Goal: Task Accomplishment & Management: Complete application form

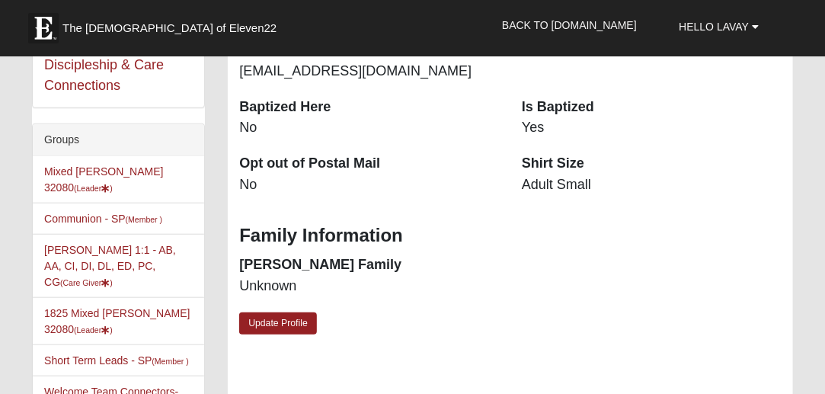
scroll to position [361, 0]
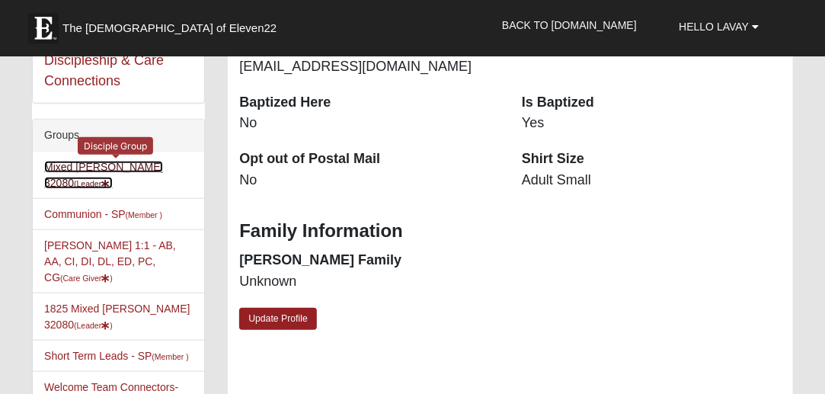
click at [78, 161] on link "Mixed [PERSON_NAME] 32080 (Leader )" at bounding box center [103, 175] width 119 height 28
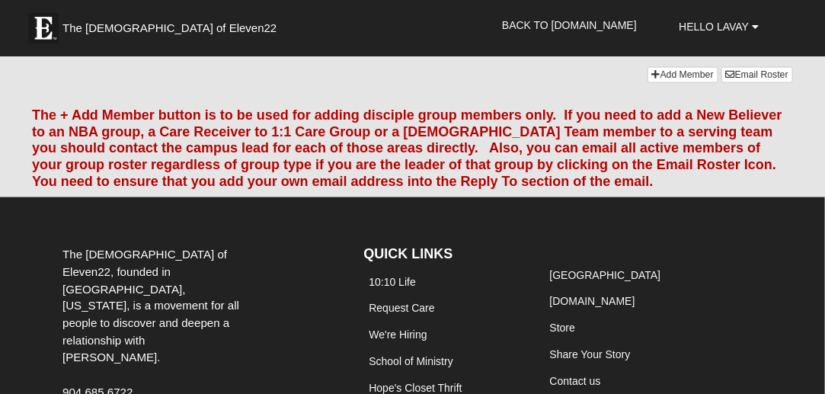
scroll to position [2593, 0]
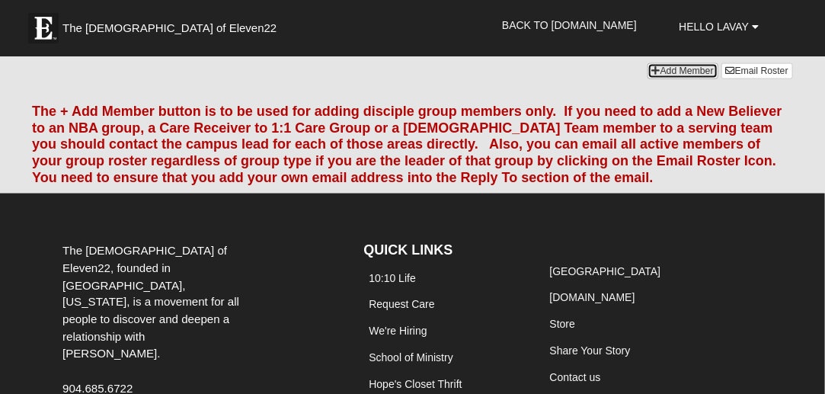
click at [655, 79] on link "Add Member" at bounding box center [682, 71] width 71 height 16
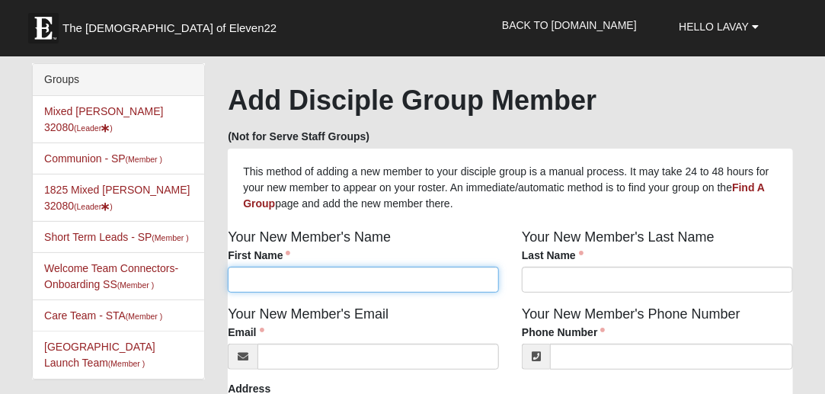
click at [452, 281] on input "First Name" at bounding box center [363, 279] width 271 height 26
type input "[PERSON_NAME]"
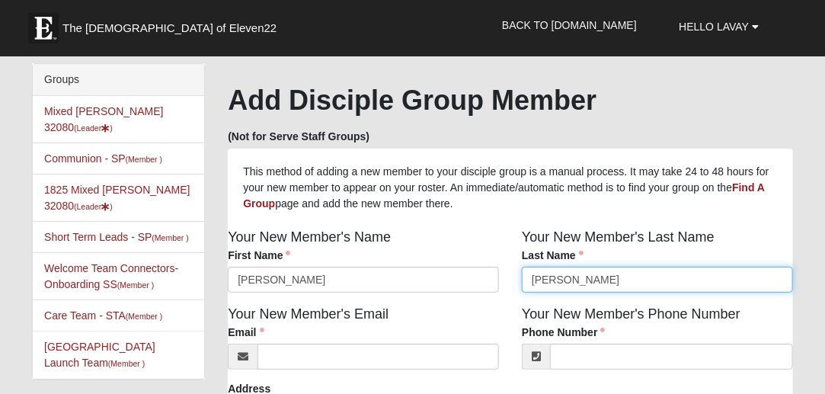
type input "[PERSON_NAME]"
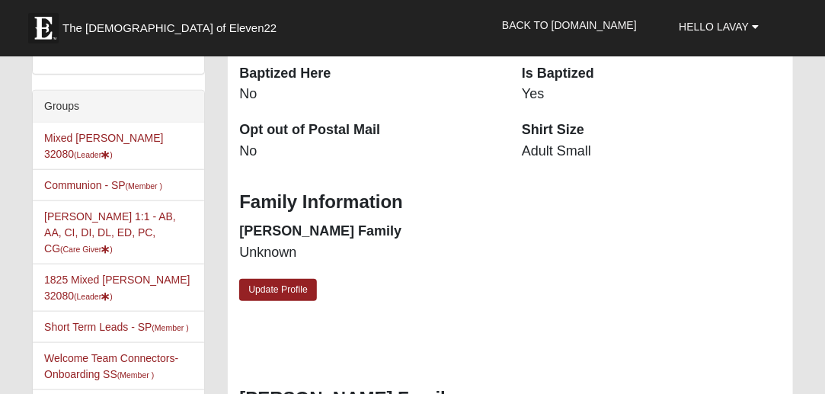
scroll to position [394, 0]
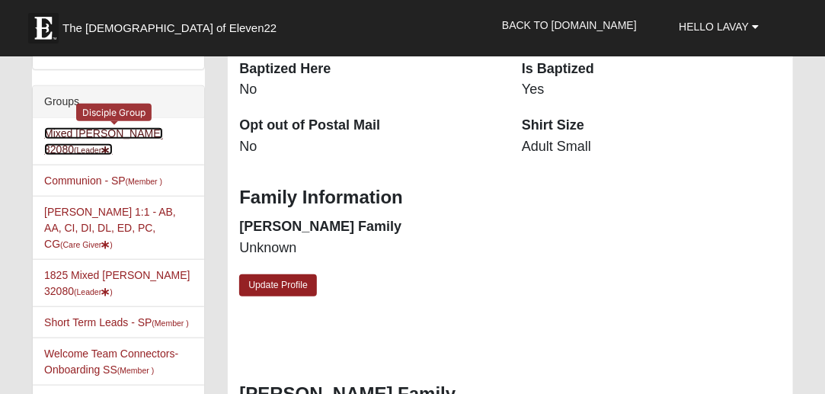
click at [107, 132] on link "Mixed [PERSON_NAME] 32080 (Leader )" at bounding box center [103, 141] width 119 height 28
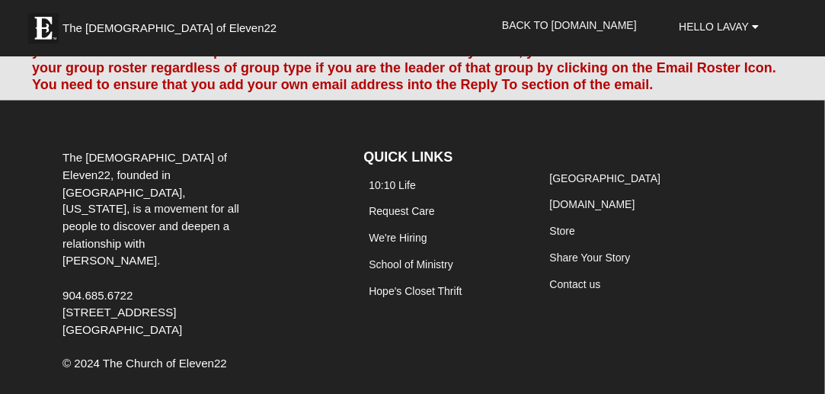
scroll to position [2678, 0]
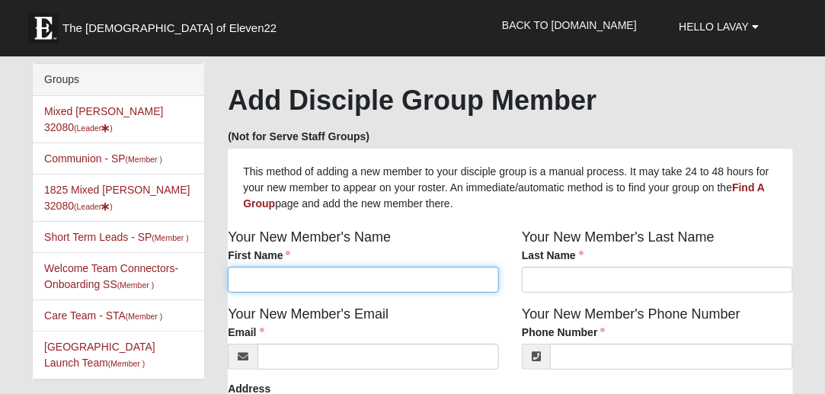
click at [339, 278] on input "First Name" at bounding box center [363, 279] width 271 height 26
type input "[PERSON_NAME]"
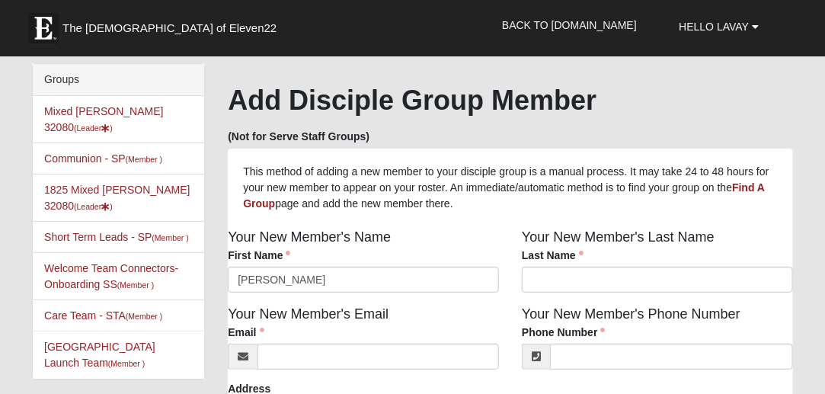
click at [553, 295] on div "Your New Member's Last Name Last Name Last Name is required." at bounding box center [657, 265] width 294 height 77
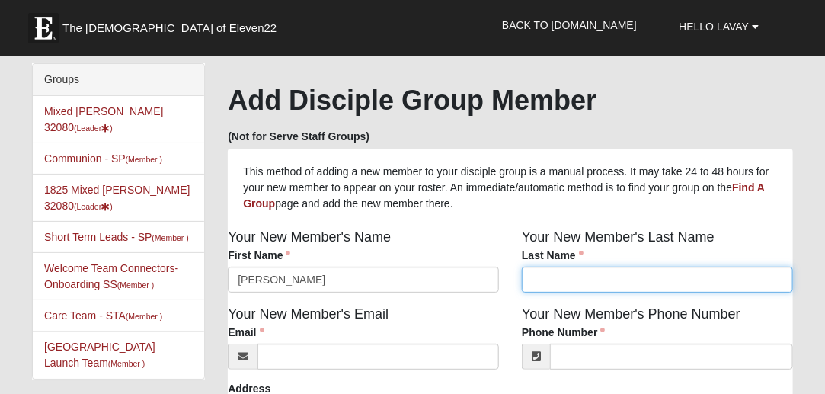
click at [551, 292] on input "Last Name" at bounding box center [657, 279] width 271 height 26
click at [559, 282] on input "Scarbough" at bounding box center [657, 279] width 271 height 26
type input "Scarbrough"
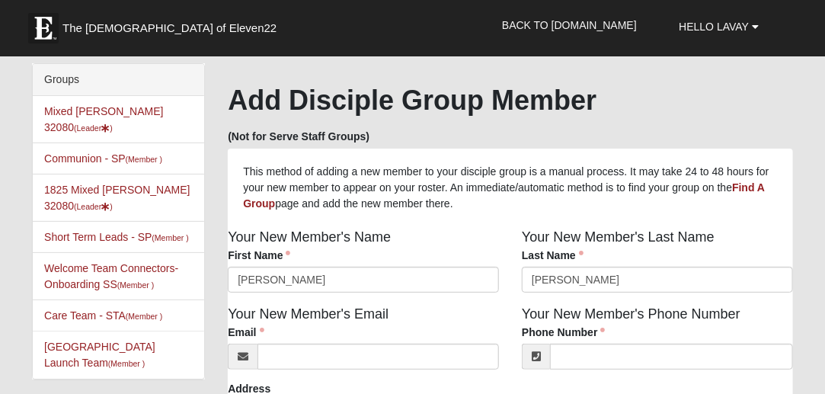
click at [415, 343] on div "Email Email address is not valid Email is required." at bounding box center [363, 346] width 271 height 45
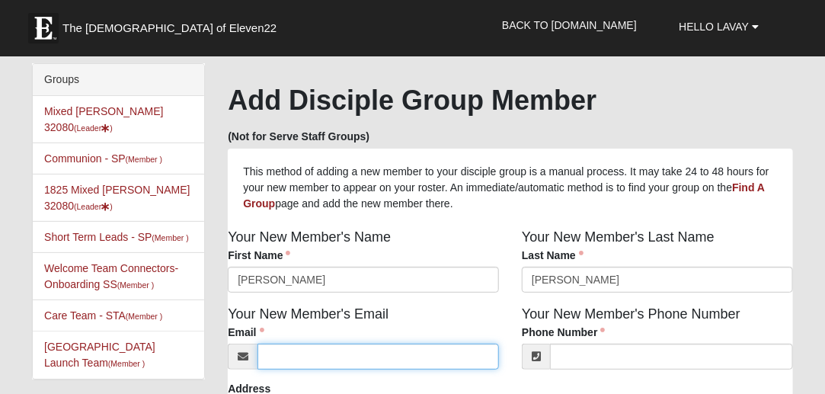
click at [395, 356] on input "Email" at bounding box center [377, 356] width 241 height 26
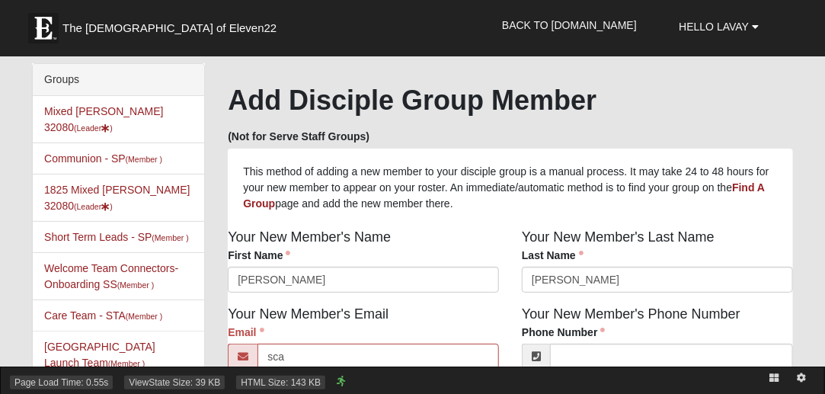
click at [300, 369] on div "Page Load Time: 0.55s ViewState Size: 39 KB HTML Size: 143 KB" at bounding box center [412, 379] width 825 height 27
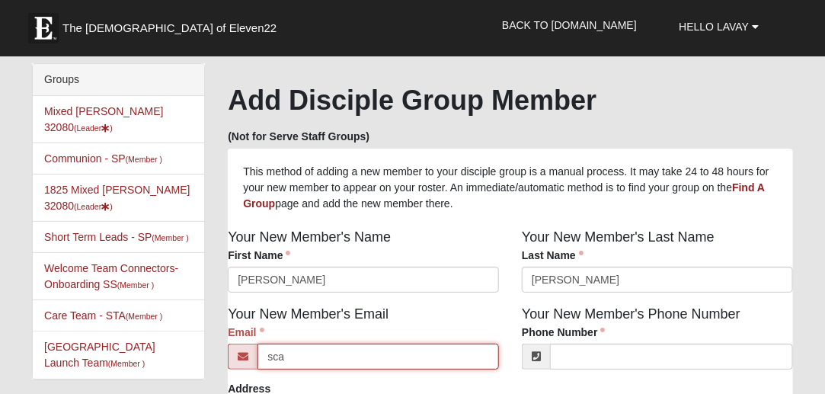
click at [295, 362] on input "sca" at bounding box center [377, 356] width 241 height 26
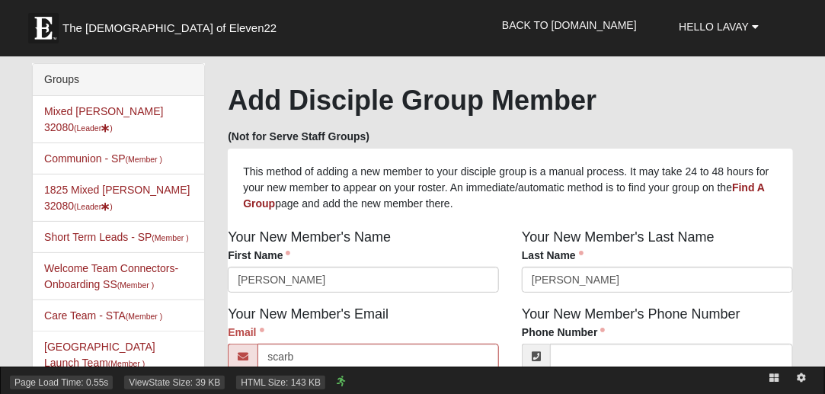
click at [300, 372] on div "Page Load Time: 0.55s ViewState Size: 39 KB HTML Size: 143 KB" at bounding box center [412, 379] width 825 height 27
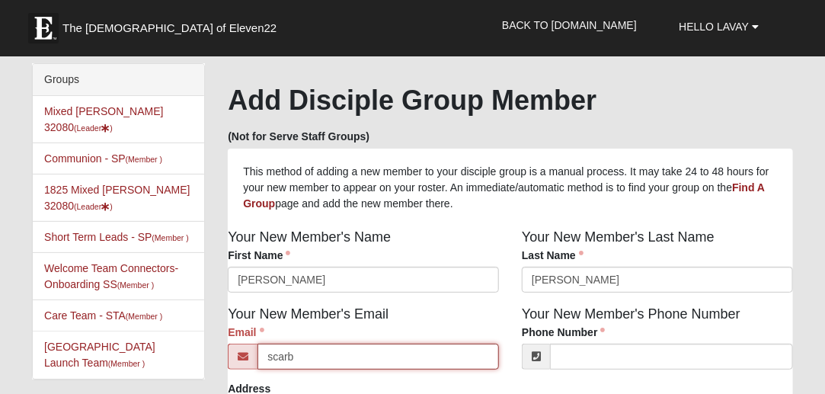
click at [300, 353] on input "scarb" at bounding box center [377, 356] width 241 height 26
type input "scarbrough.jacob@gmail.com"
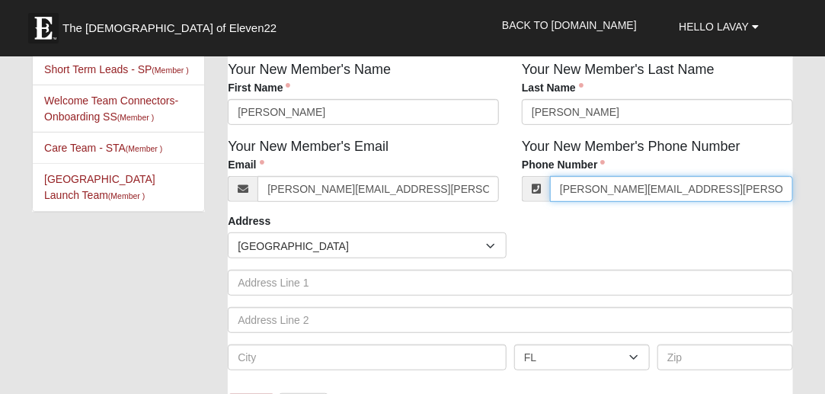
scroll to position [171, 0]
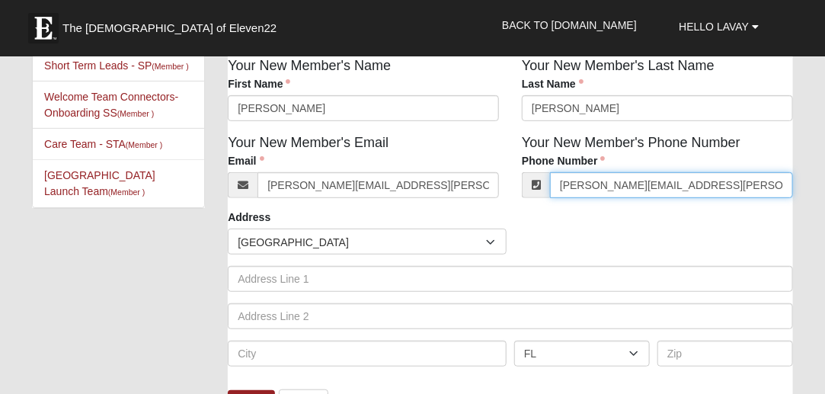
type input "scarbrough.jacob@gmail.com"
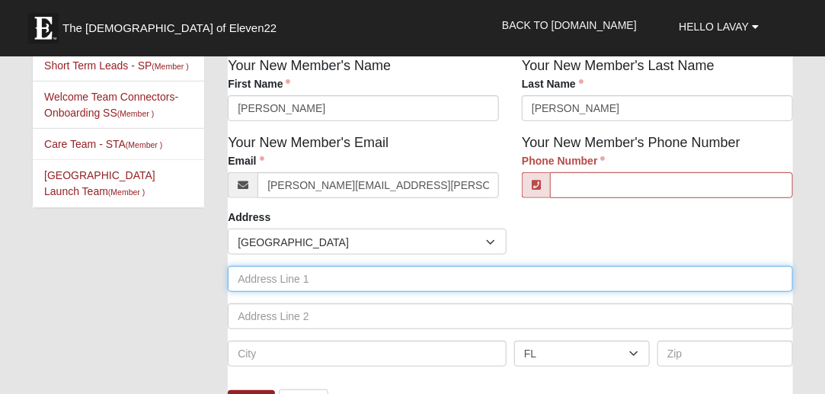
click at [340, 282] on input "text" at bounding box center [510, 279] width 565 height 26
type input "11207 Harbour Vista Circ"
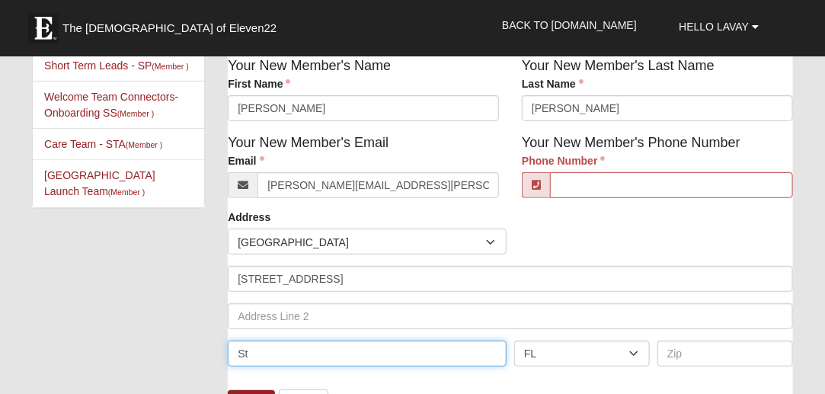
type input "St Augustine"
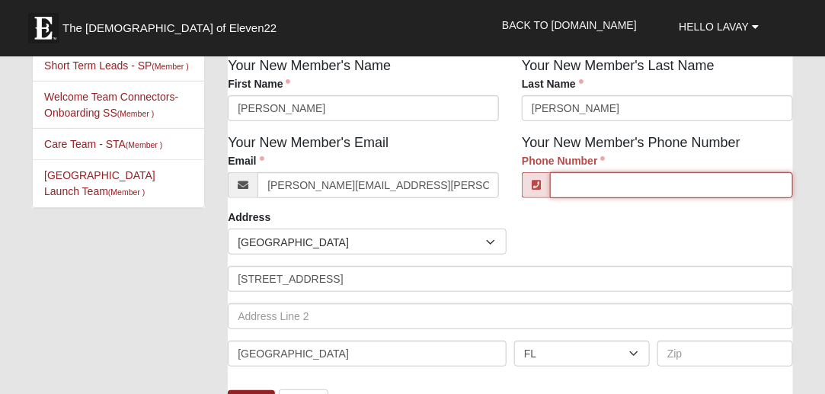
type input "5718824709"
type input "32080"
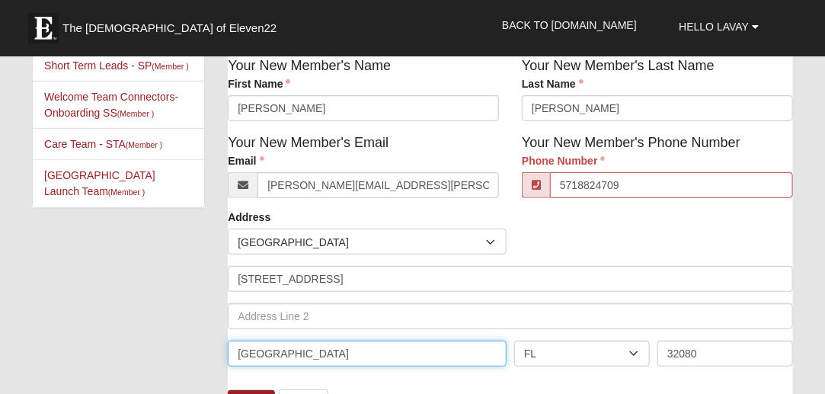
type input "(571) 882-4709"
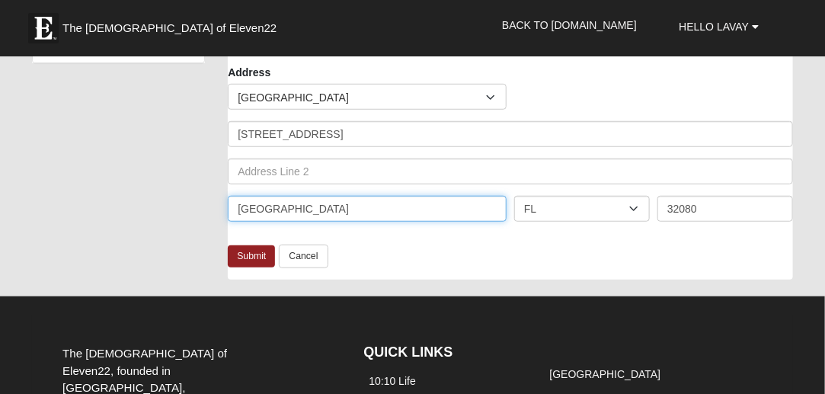
scroll to position [323, 0]
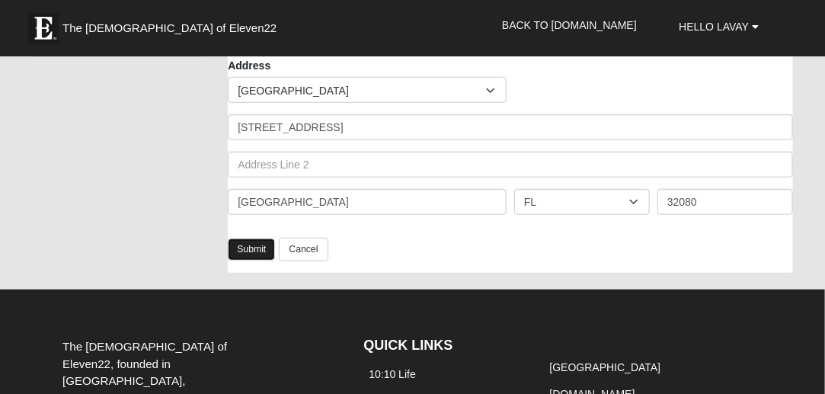
click at [238, 242] on link "Submit" at bounding box center [251, 249] width 47 height 22
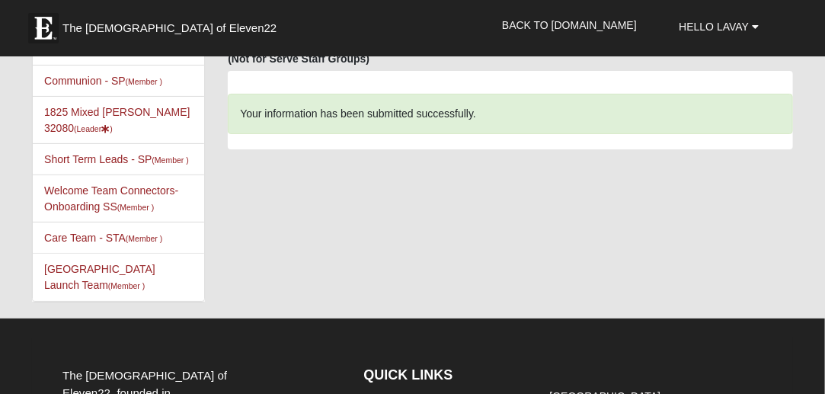
scroll to position [0, 0]
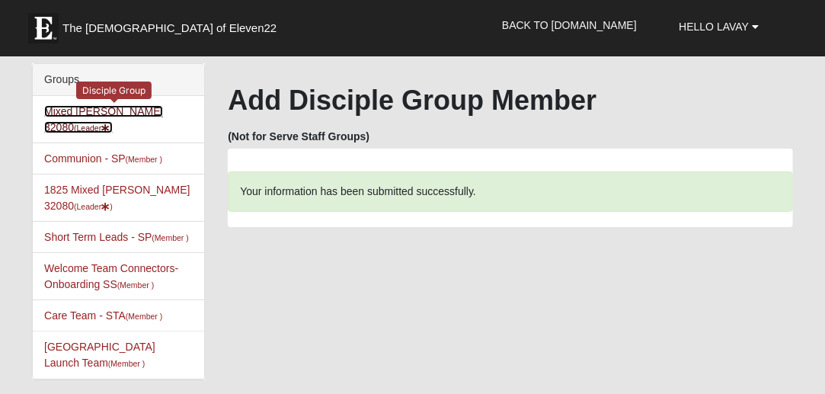
click at [122, 108] on link "Mixed Lauter 32080 (Leader )" at bounding box center [103, 119] width 119 height 28
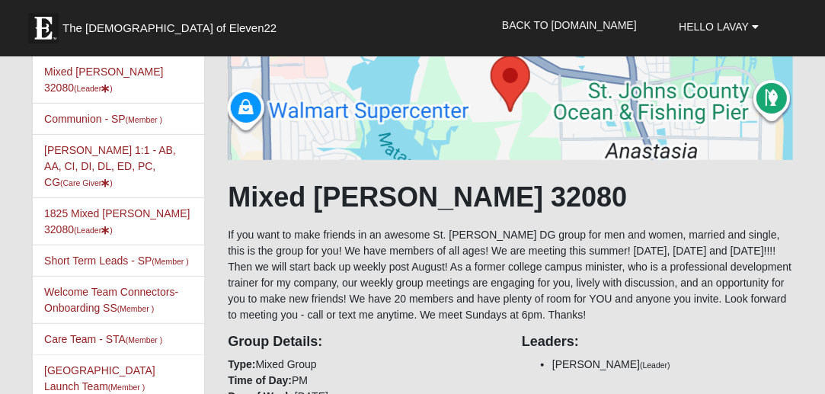
scroll to position [96, 0]
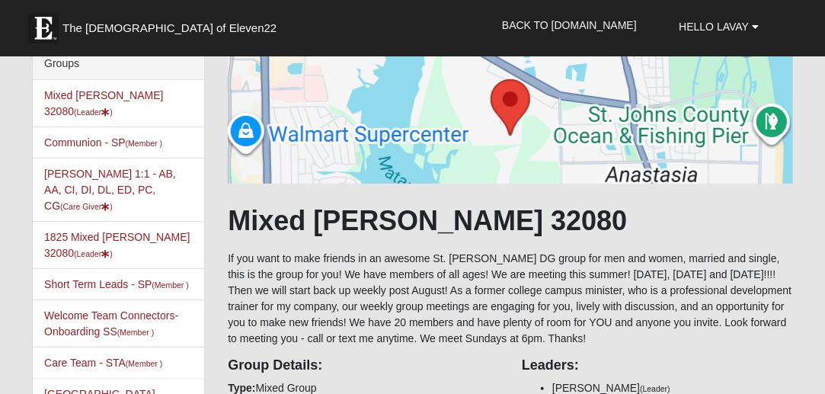
click at [133, 101] on li "Mixed [PERSON_NAME] 32080 (Leader )" at bounding box center [118, 103] width 171 height 47
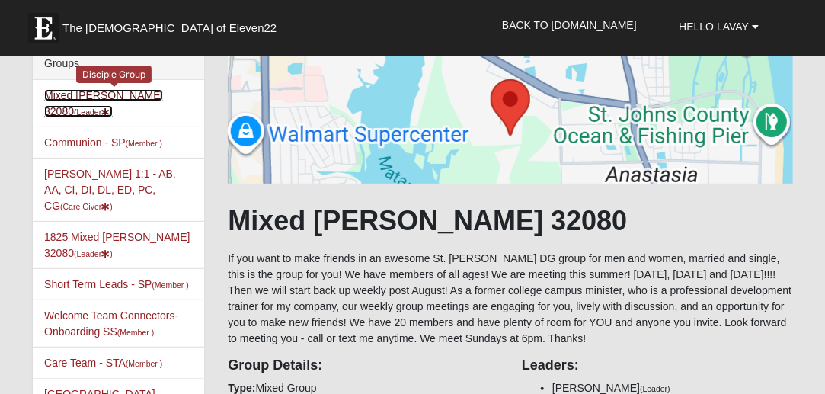
click at [120, 89] on link "Mixed [PERSON_NAME] 32080 (Leader )" at bounding box center [103, 103] width 119 height 28
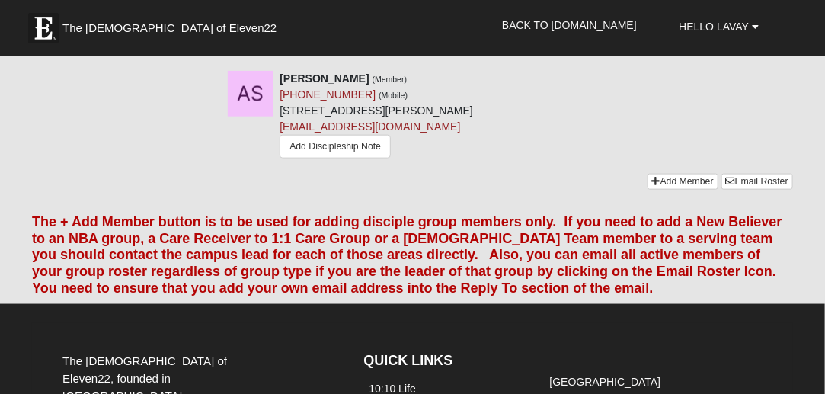
scroll to position [2522, 0]
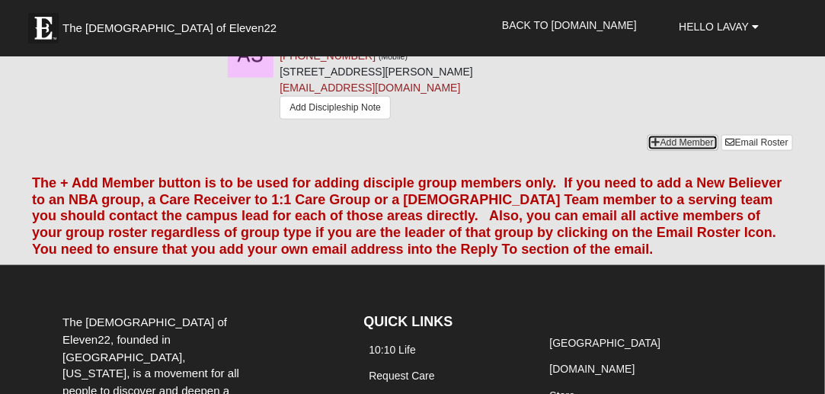
click at [671, 151] on link "Add Member" at bounding box center [682, 143] width 71 height 16
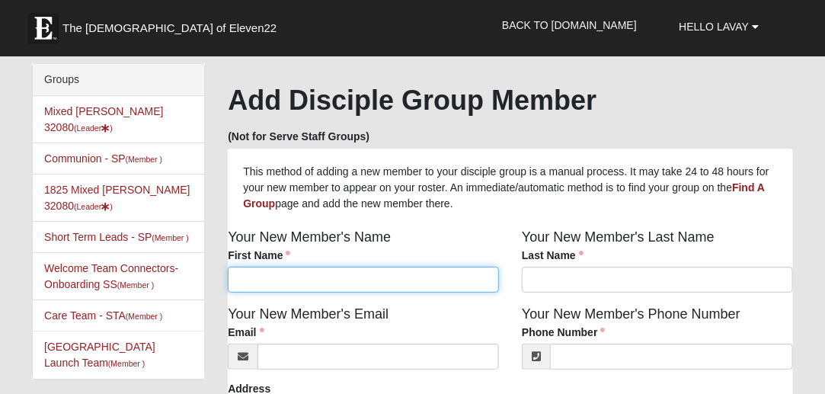
click at [412, 291] on input "First Name" at bounding box center [363, 279] width 271 height 26
type input "[PERSON_NAME]"
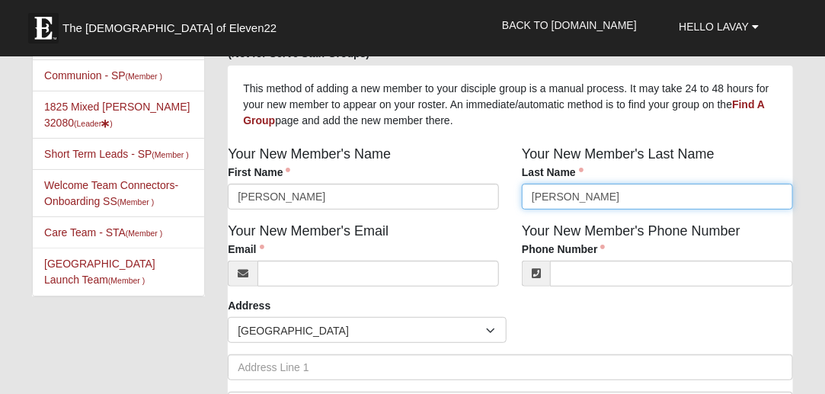
scroll to position [85, 0]
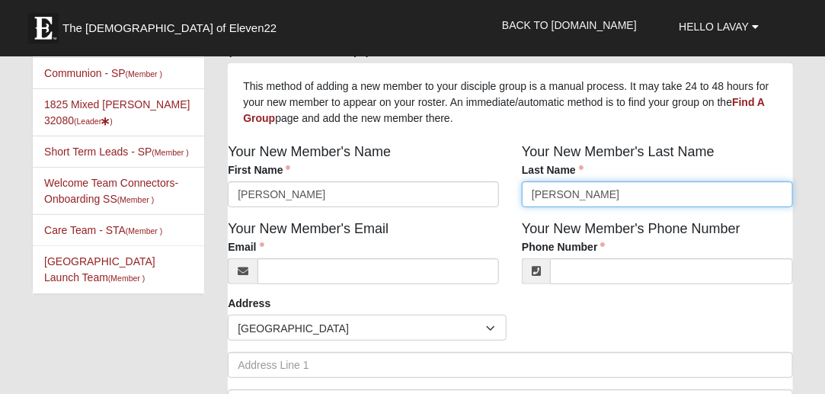
type input "[PERSON_NAME]"
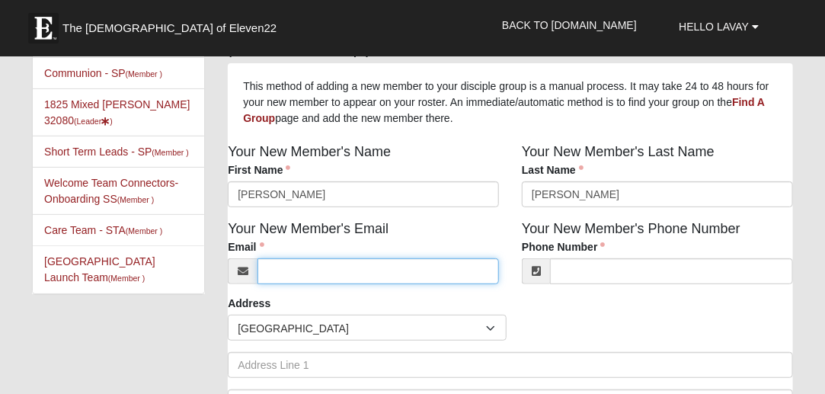
click at [395, 270] on input "Email" at bounding box center [377, 271] width 241 height 26
type input "j"
type input "s"
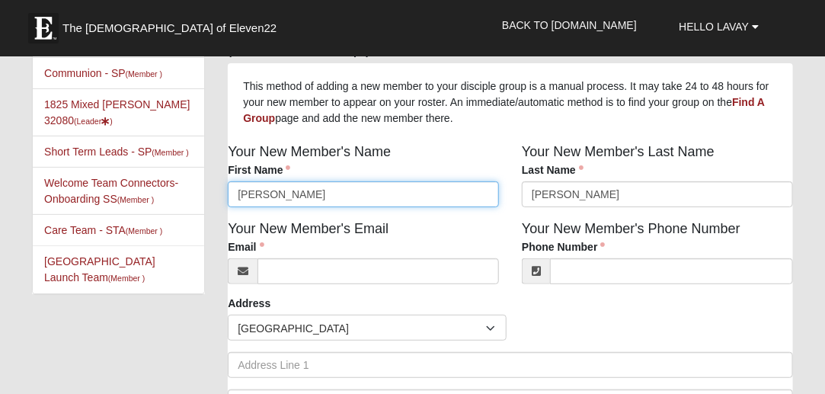
drag, startPoint x: 308, startPoint y: 195, endPoint x: 224, endPoint y: 197, distance: 84.5
click at [224, 197] on div "Your New Member's Name First Name [PERSON_NAME] First Name is required." at bounding box center [363, 180] width 294 height 77
